Goal: Register for event/course

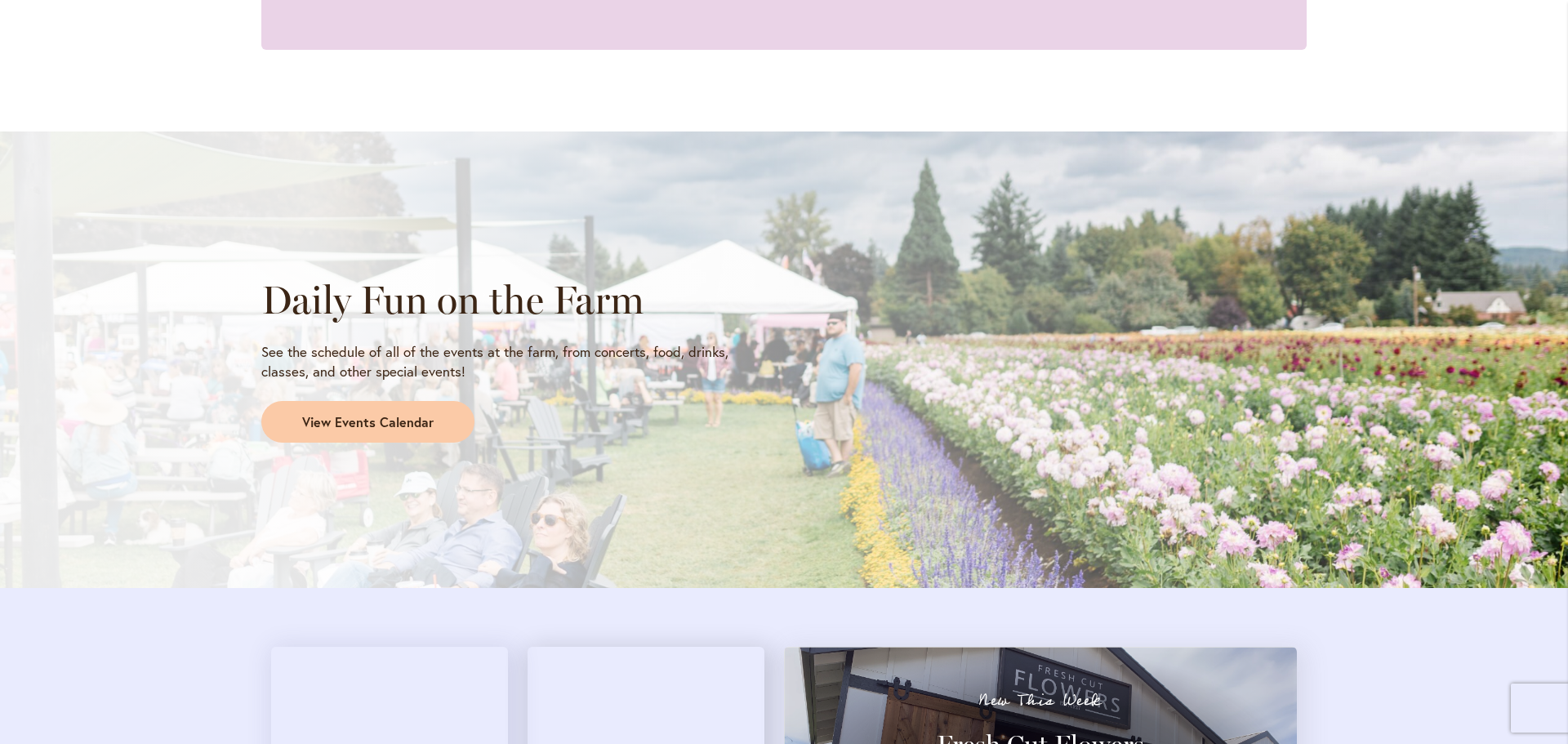
scroll to position [1582, 0]
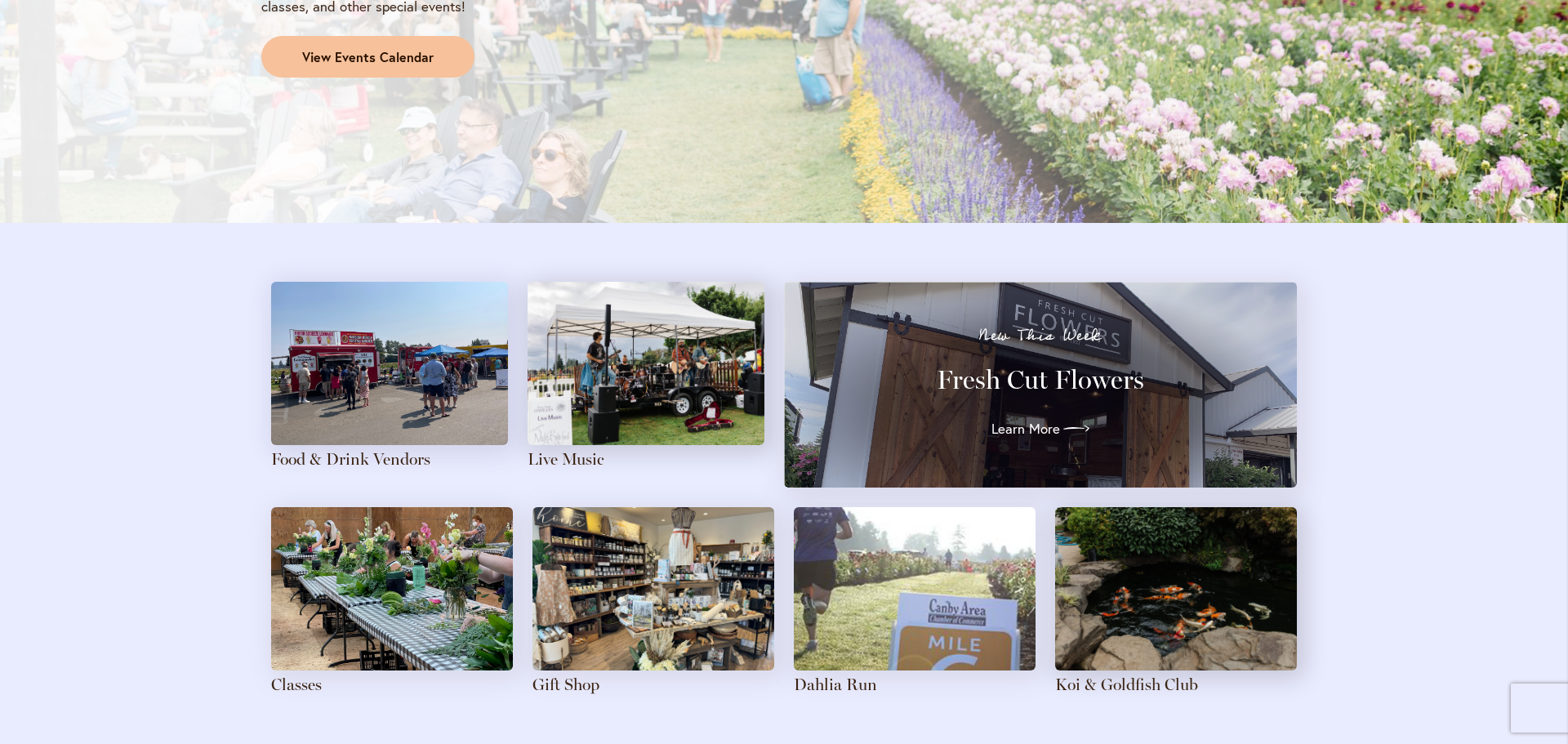
type input "**********"
click at [354, 59] on span "View Events Calendar" at bounding box center [368, 58] width 132 height 19
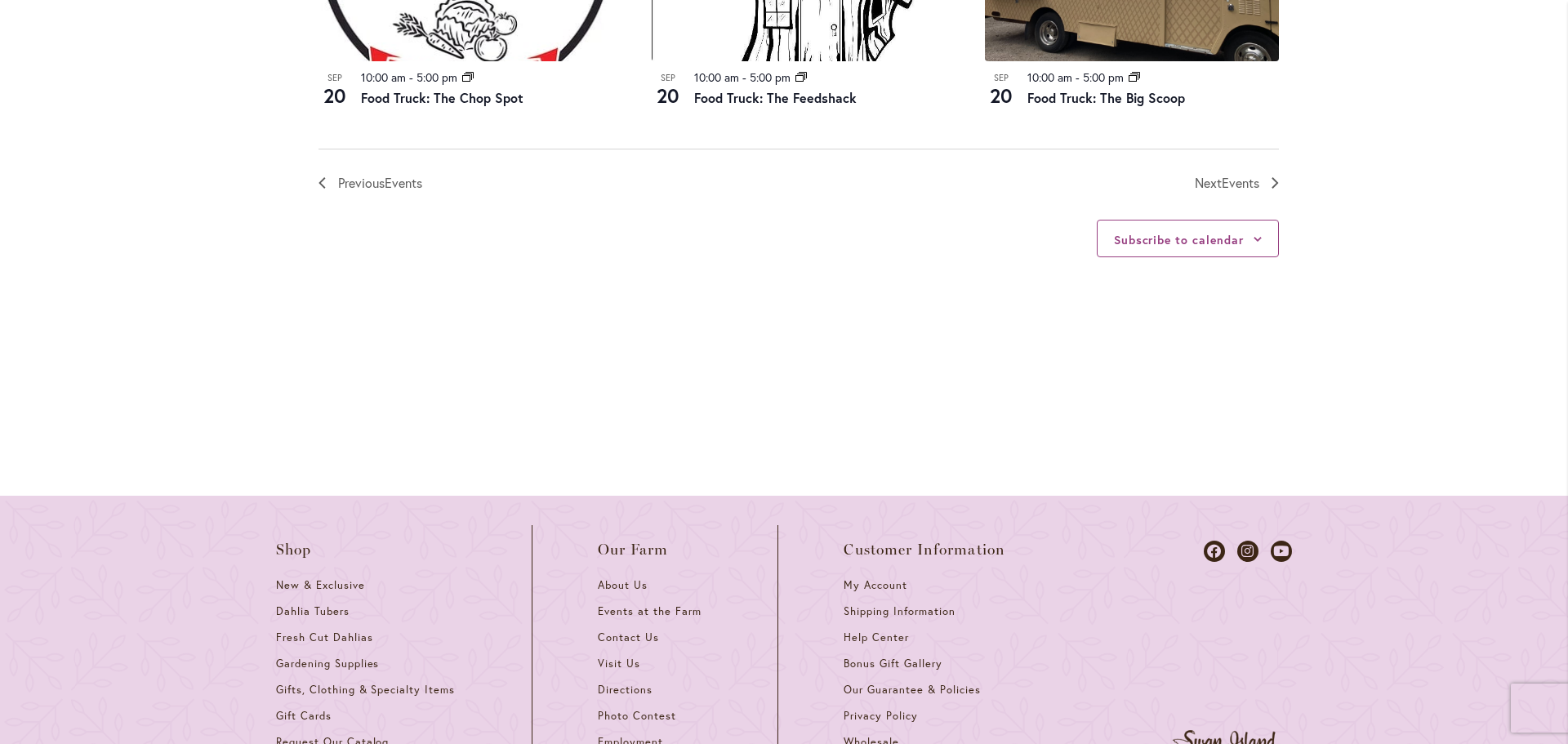
scroll to position [2041, 0]
type input "**********"
click at [1191, 244] on button "Subscribe to calendar" at bounding box center [1179, 238] width 130 height 16
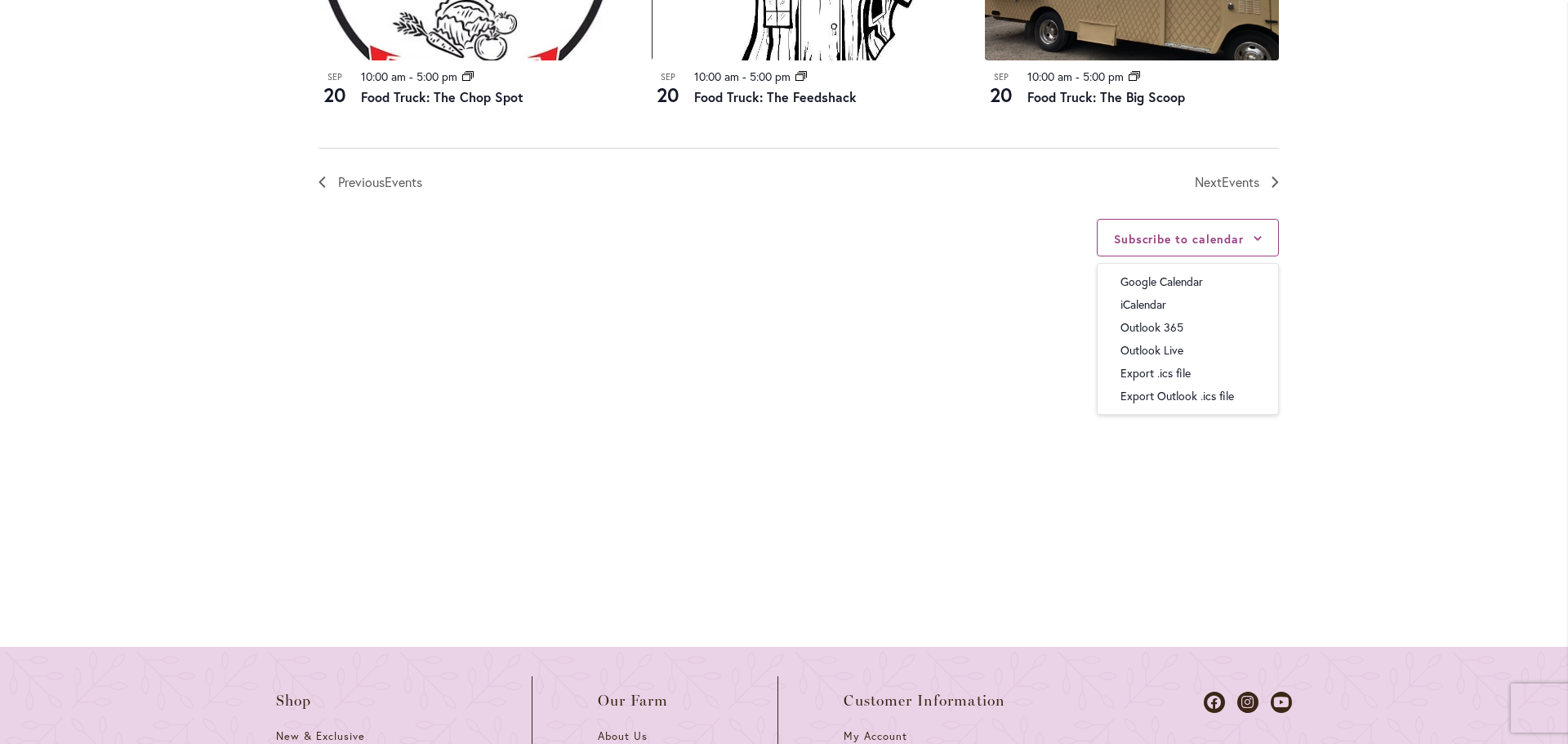
click at [908, 254] on div "Subscribe to calendar Google Calendar iCalendar Outlook 365 Outlook Live Export…" at bounding box center [798, 314] width 960 height 243
click at [1224, 184] on span "Events" at bounding box center [1240, 181] width 37 height 17
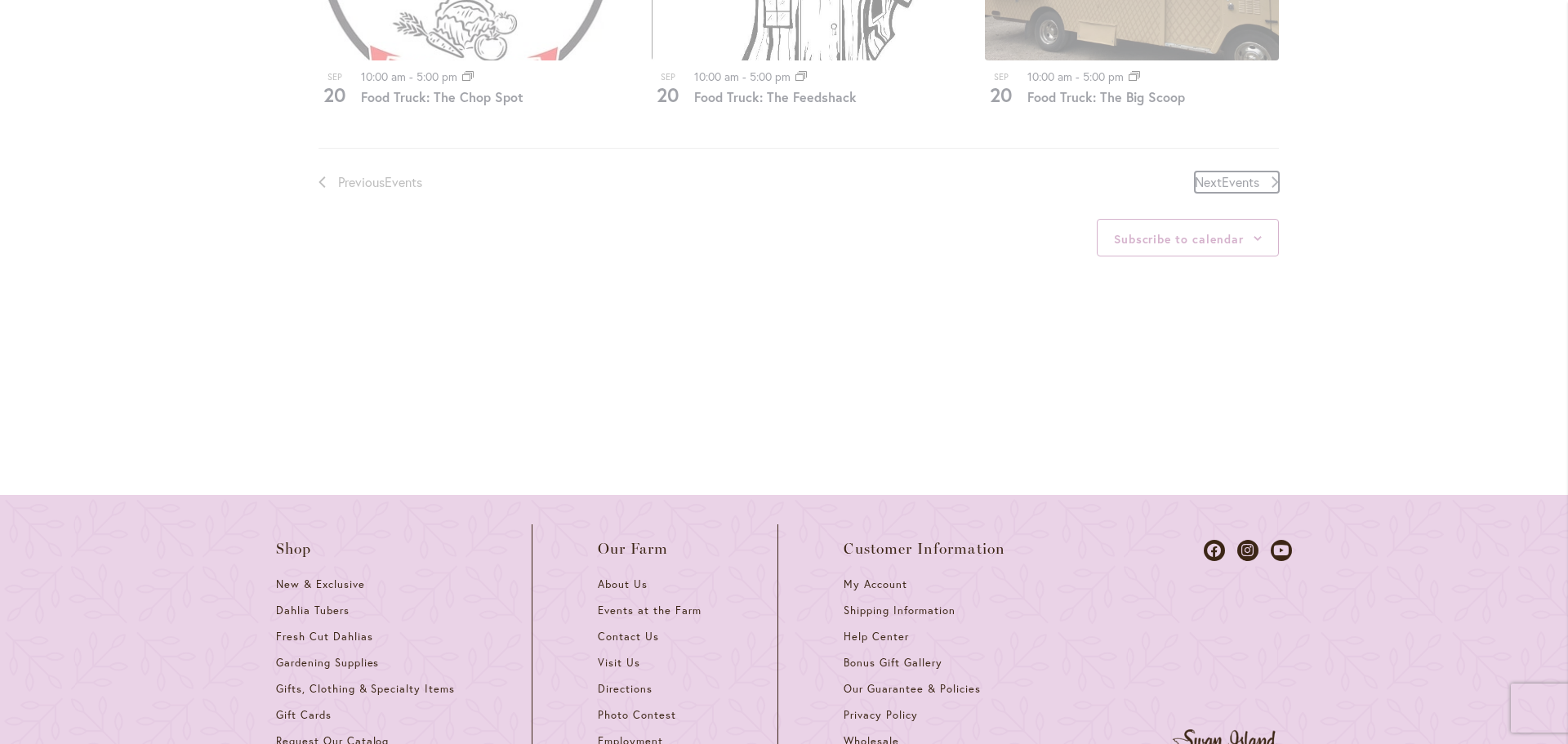
scroll to position [805, 0]
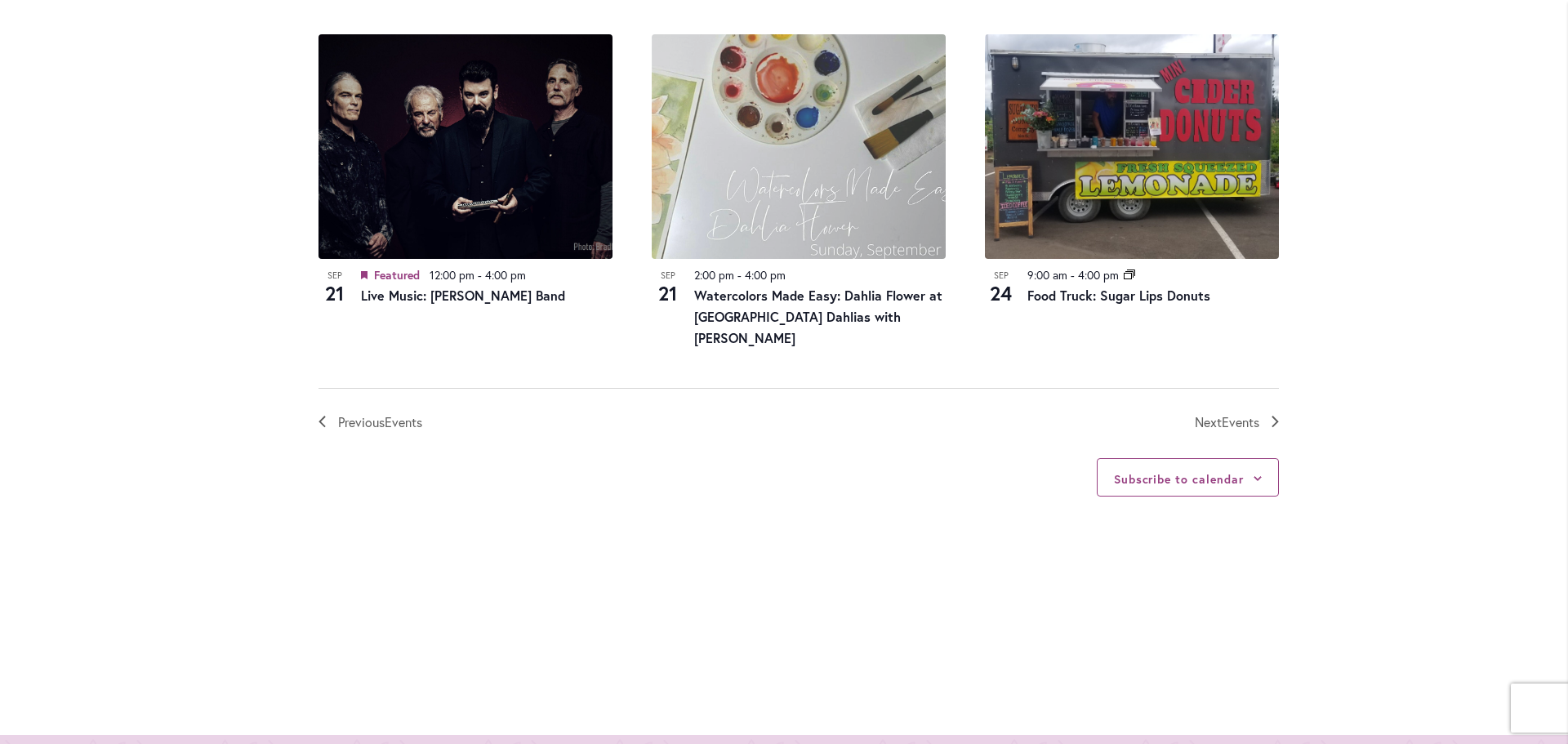
scroll to position [1866, 0]
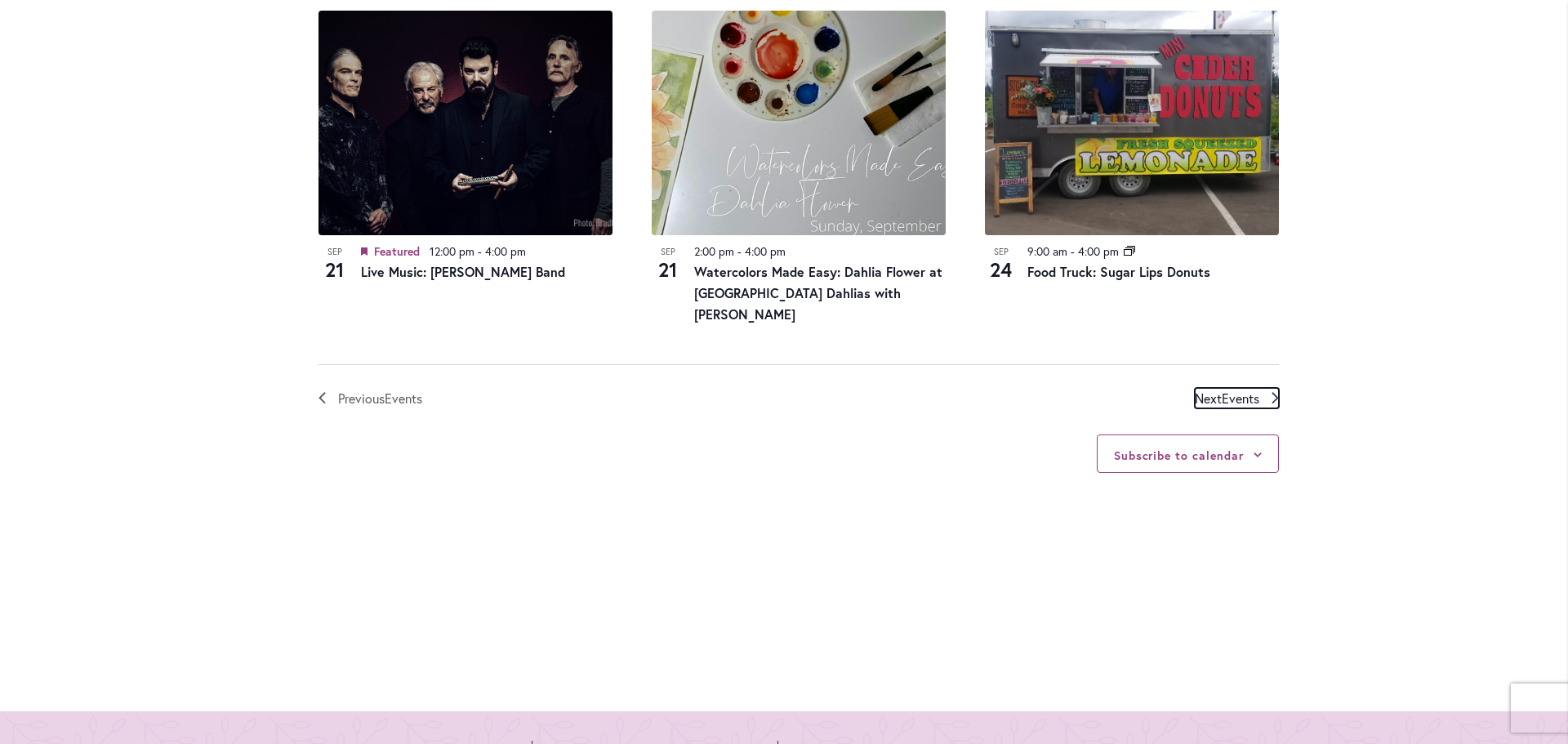
click at [1196, 387] on span "Next Events" at bounding box center [1226, 398] width 64 height 21
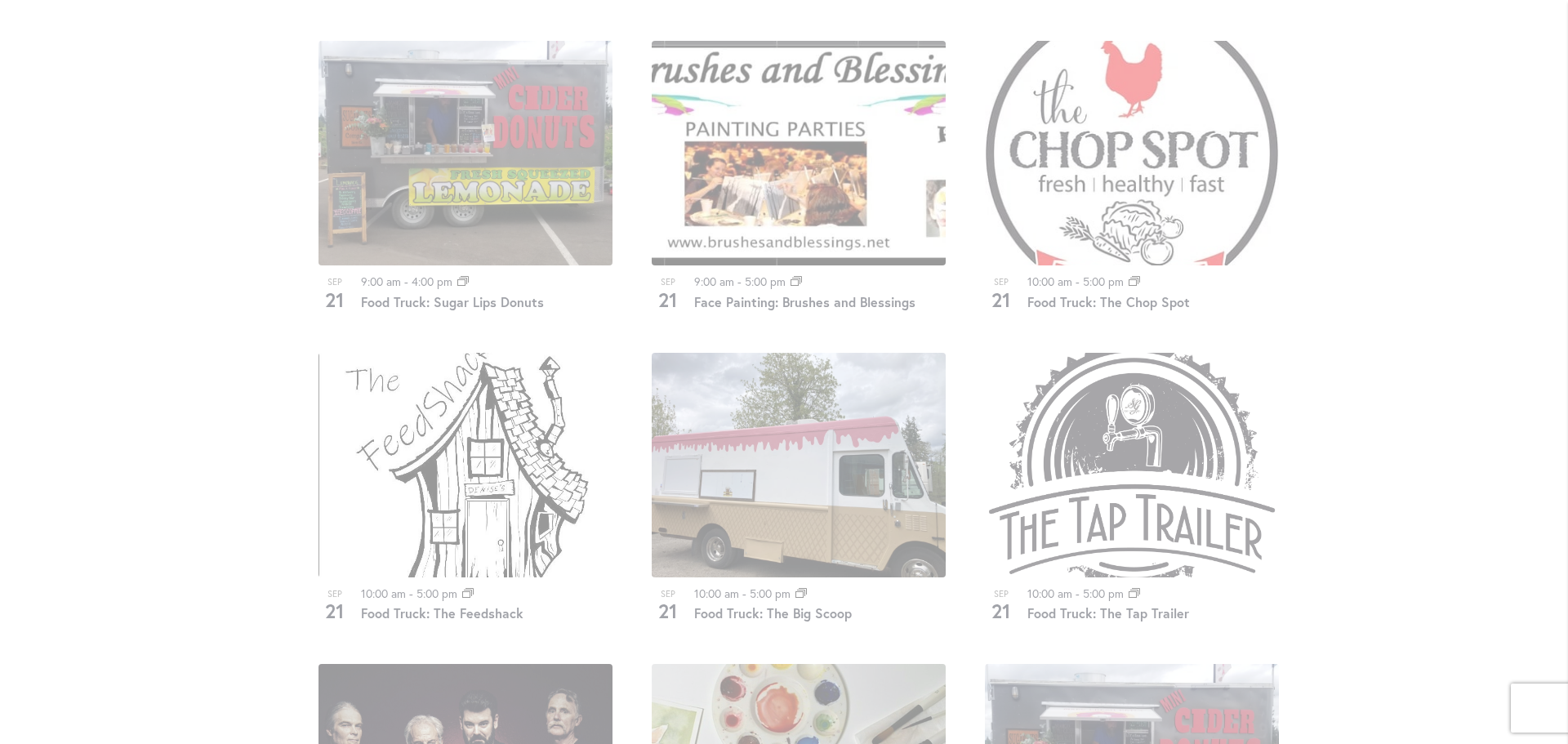
scroll to position [1621, 0]
